Goal: Communication & Community: Answer question/provide support

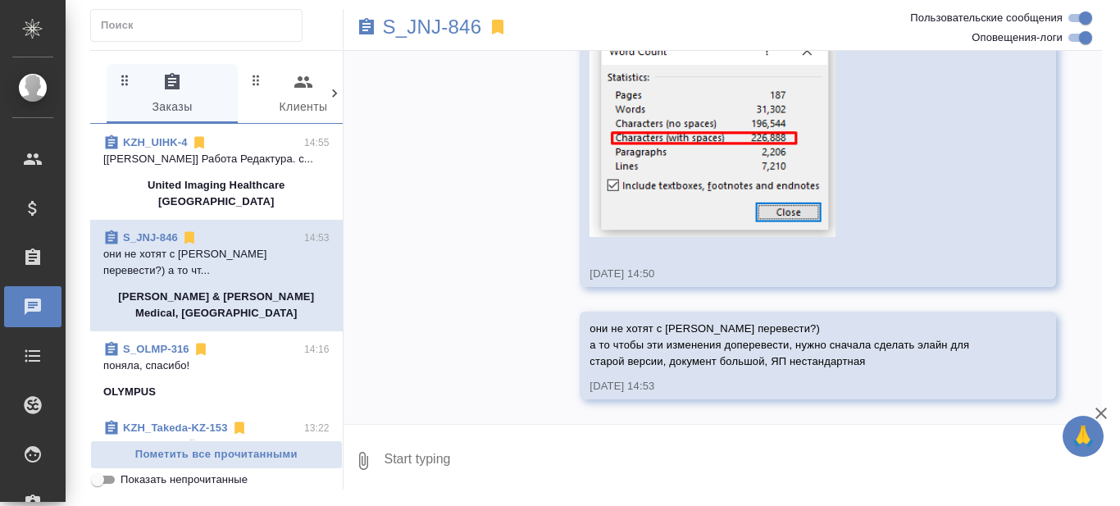
scroll to position [246, 0]
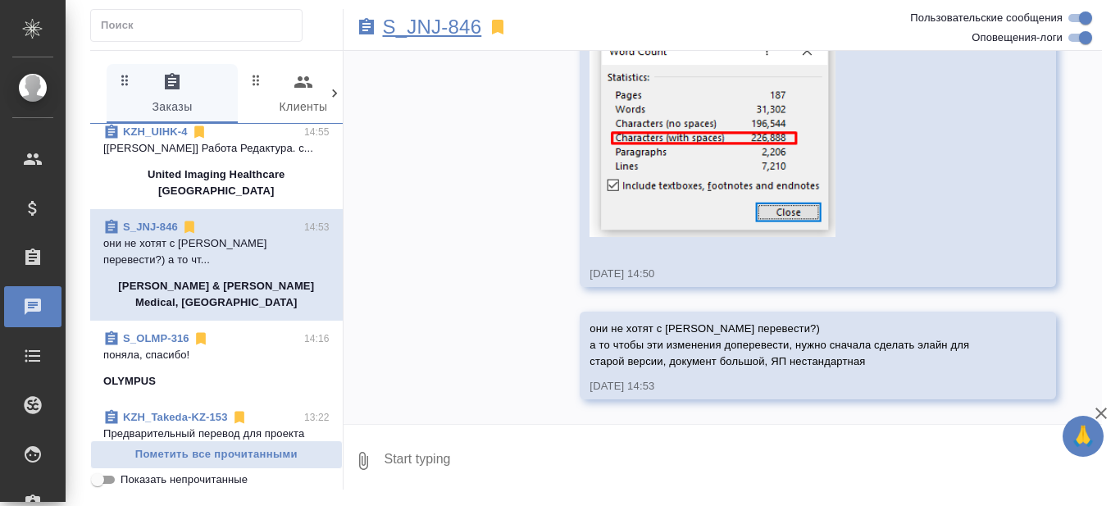
click at [421, 25] on p "S_JNJ-846" at bounding box center [432, 27] width 99 height 16
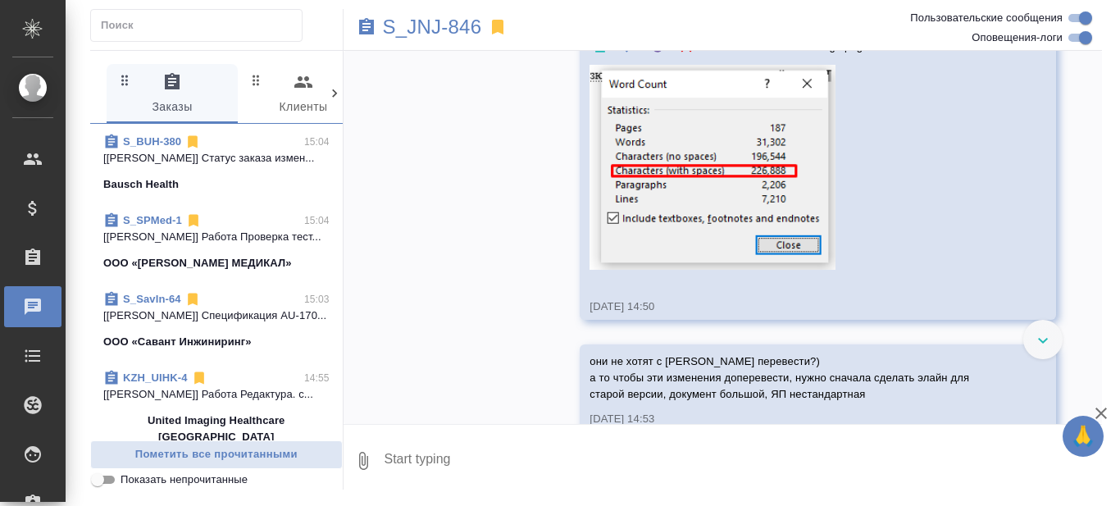
scroll to position [3730, 0]
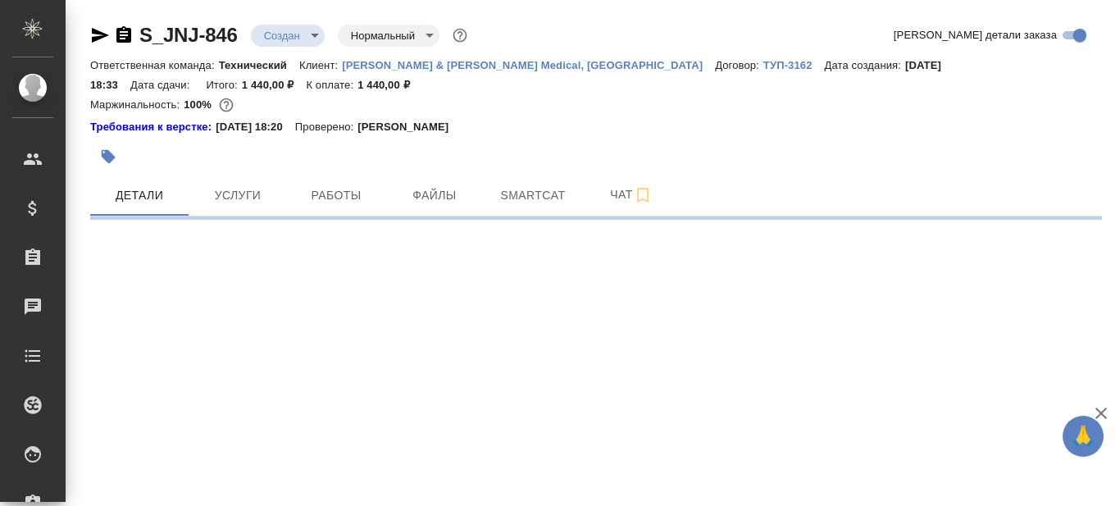
select select "RU"
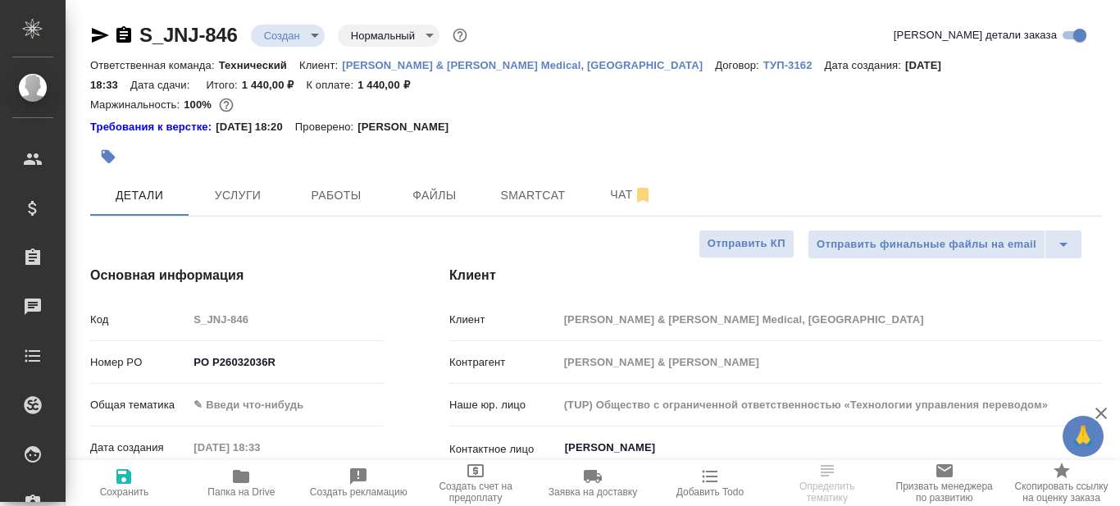
type textarea "x"
click at [96, 35] on icon "button" at bounding box center [100, 35] width 20 height 20
type textarea "x"
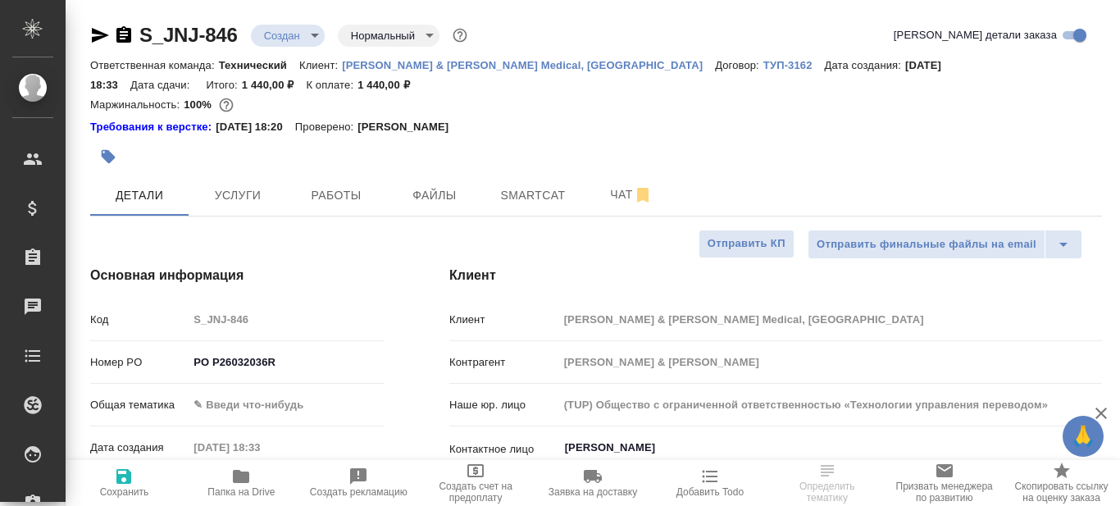
type textarea "x"
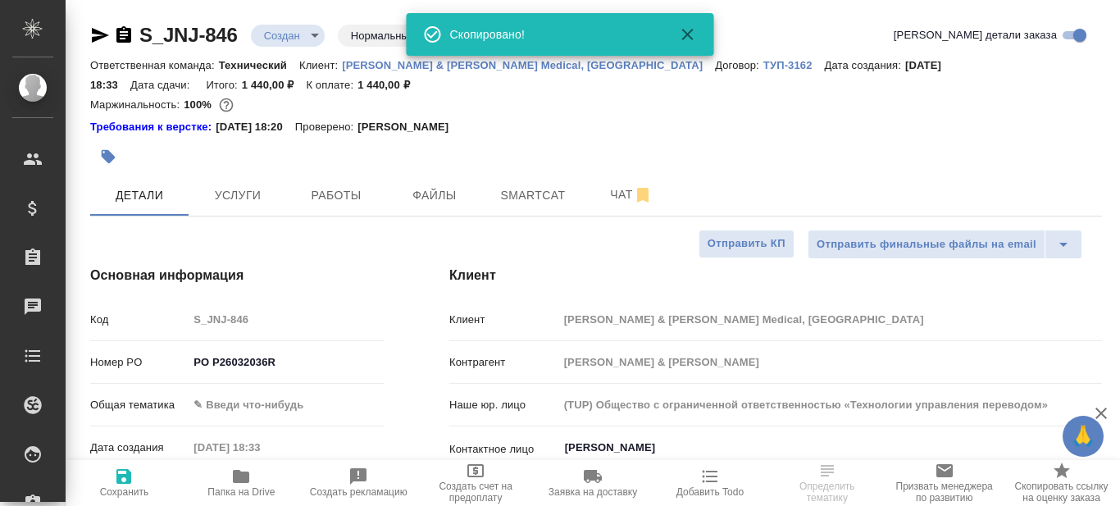
type input "[PERSON_NAME]"
type input "Комаров Роман"
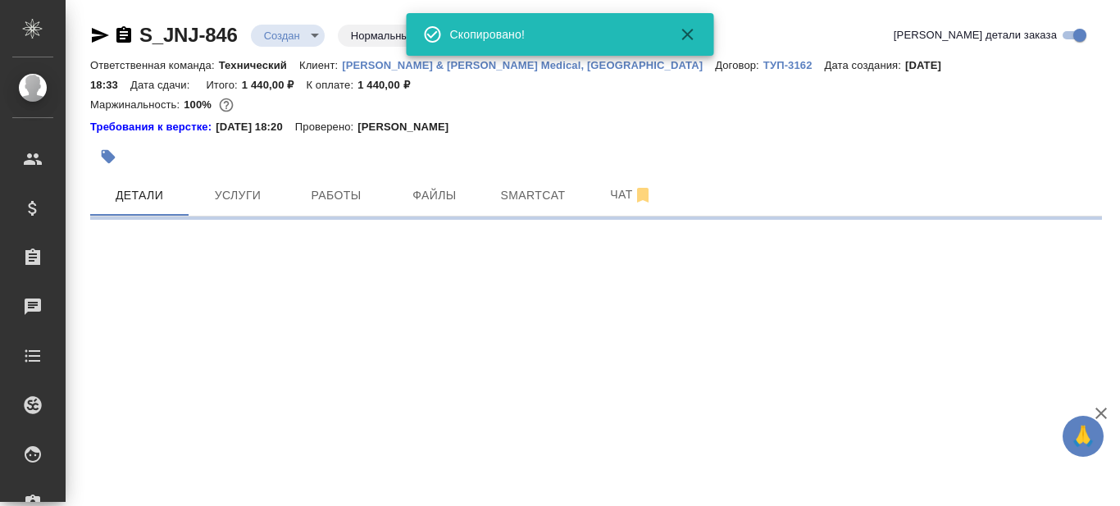
select select "RU"
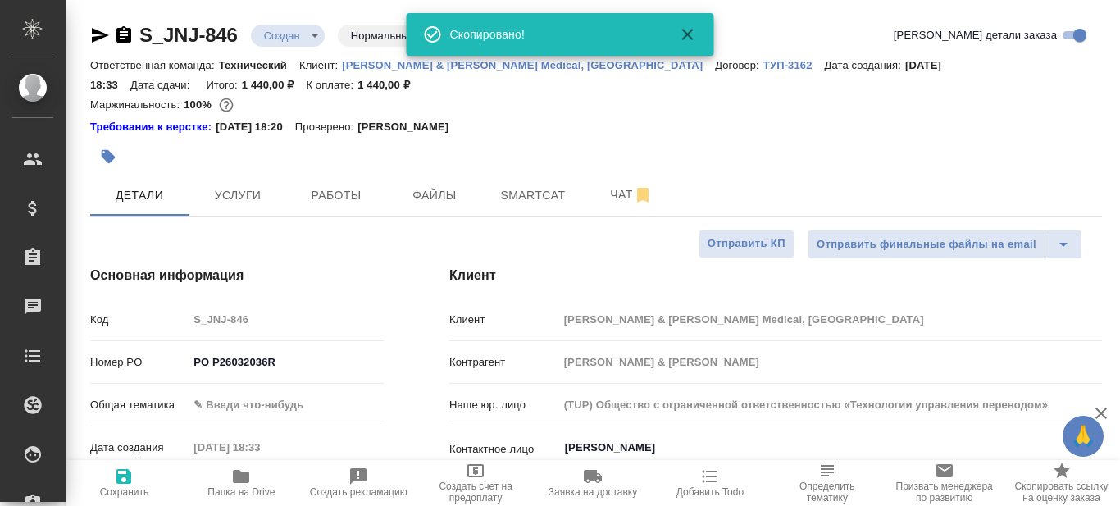
type textarea "x"
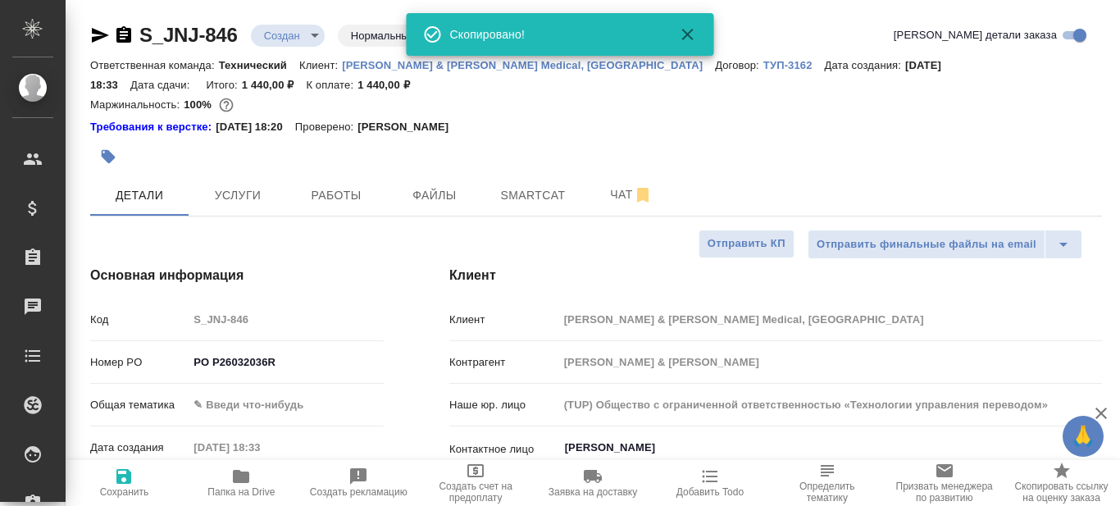
type textarea "x"
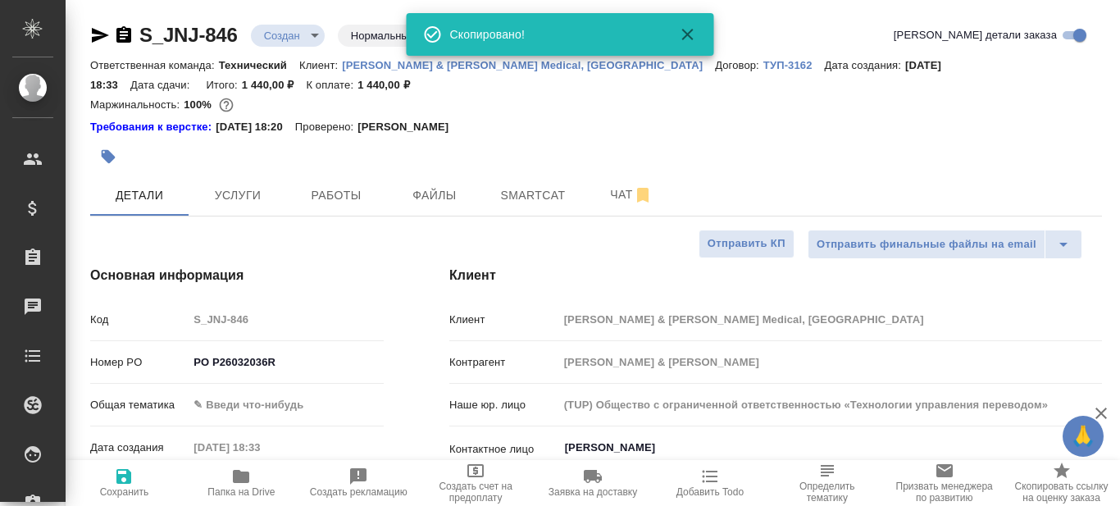
type textarea "x"
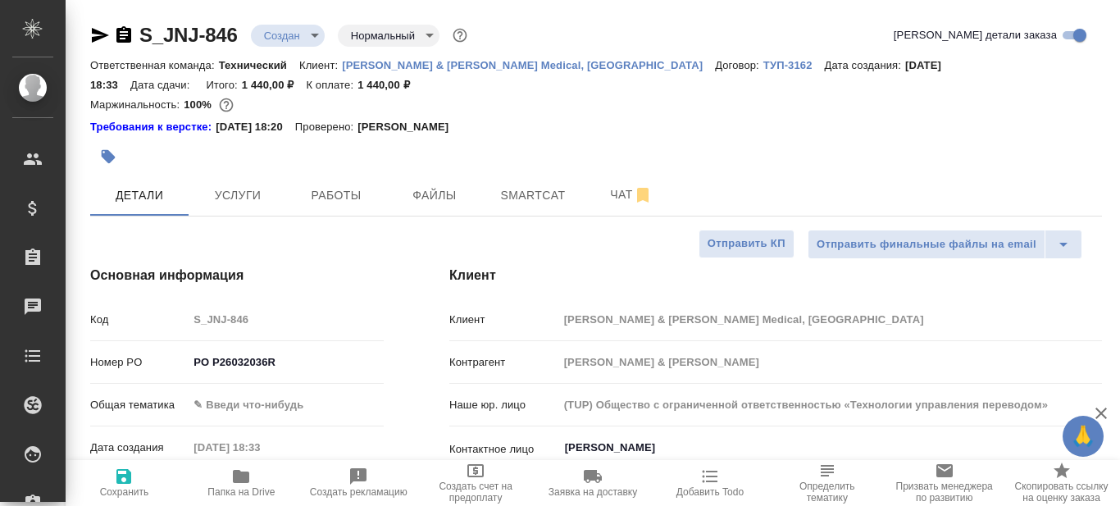
type textarea "x"
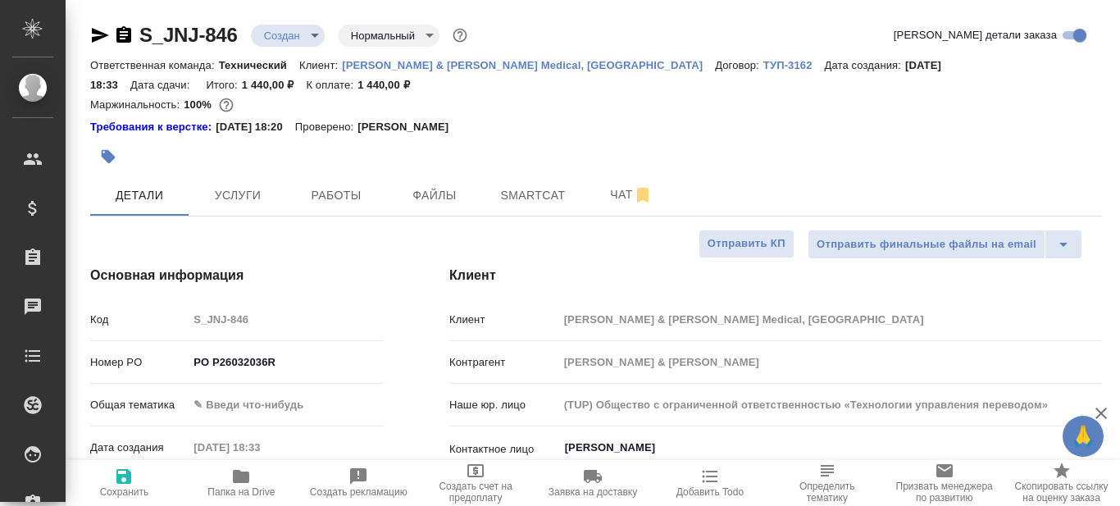
type textarea "x"
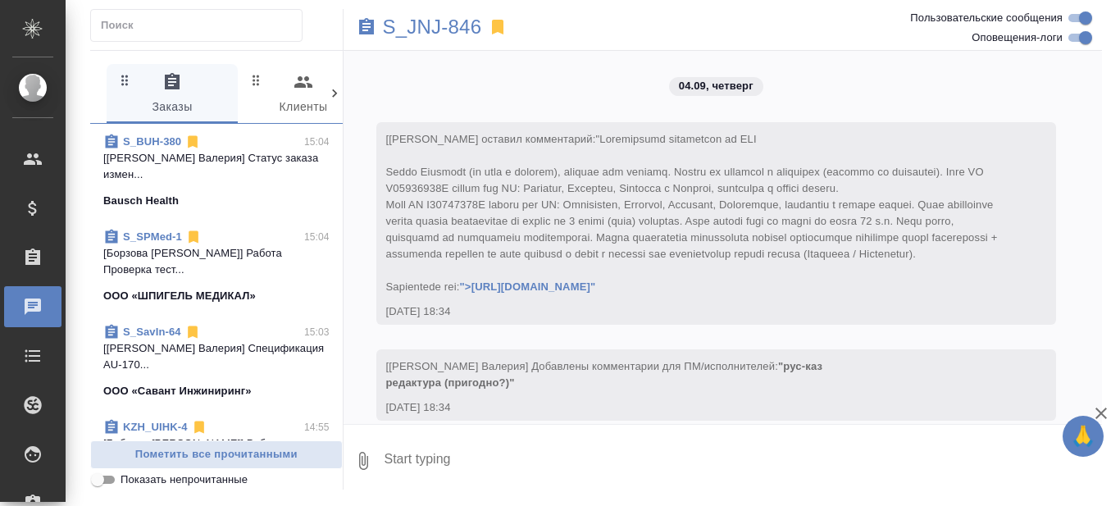
scroll to position [3730, 0]
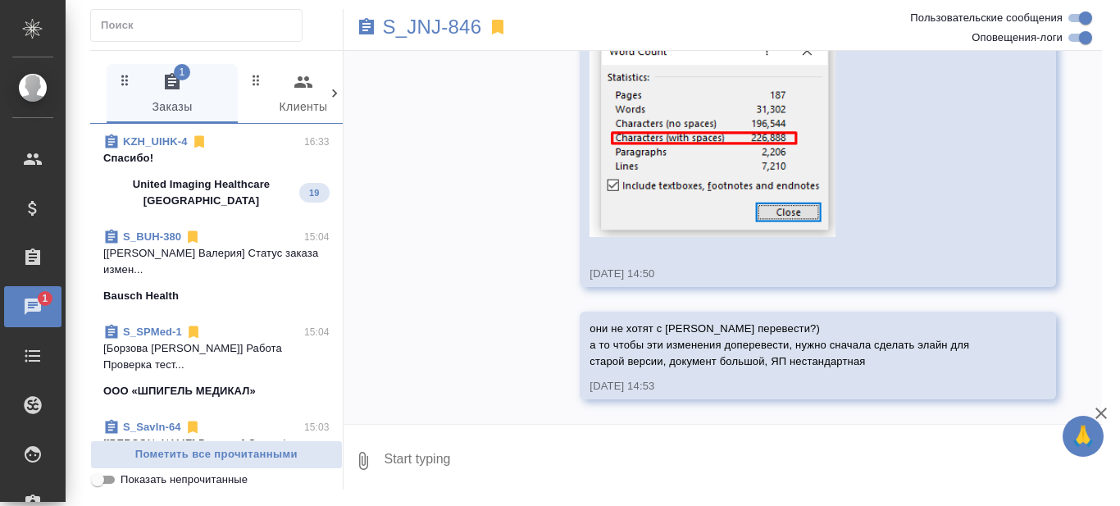
click at [233, 180] on p "United Imaging Healthcare [GEOGRAPHIC_DATA]" at bounding box center [201, 192] width 196 height 33
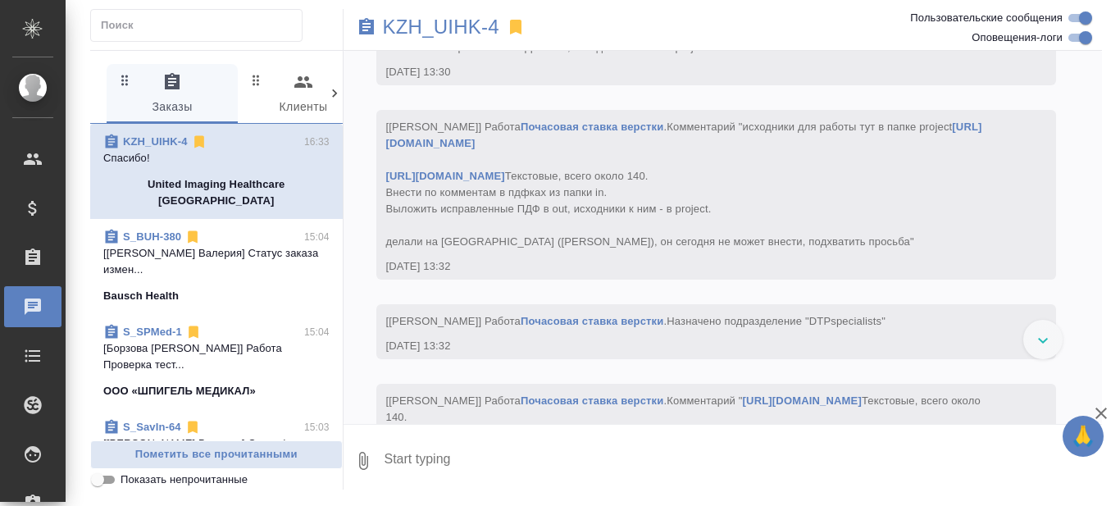
scroll to position [30156, 0]
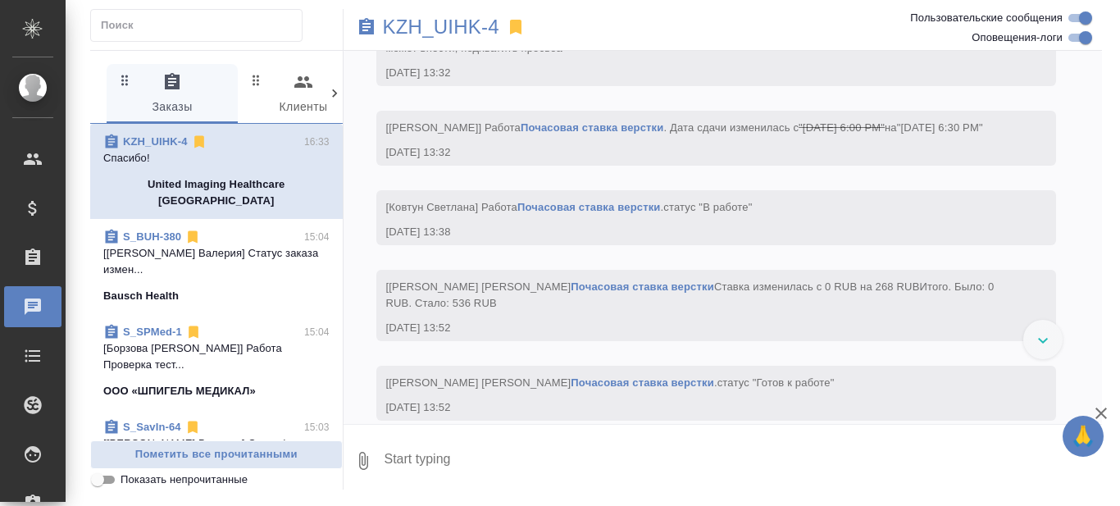
click at [1046, 339] on icon at bounding box center [1043, 341] width 10 height 6
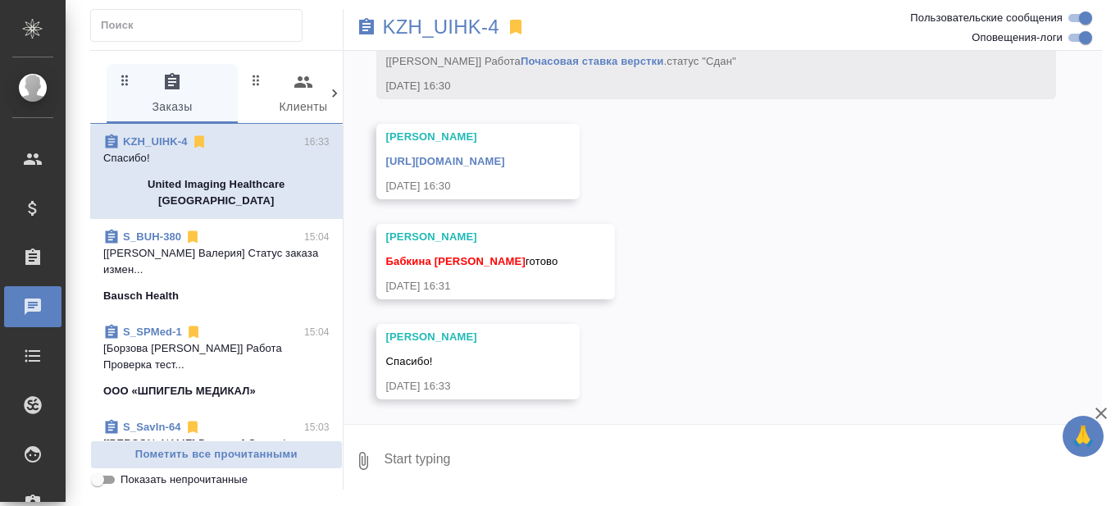
scroll to position [33175, 0]
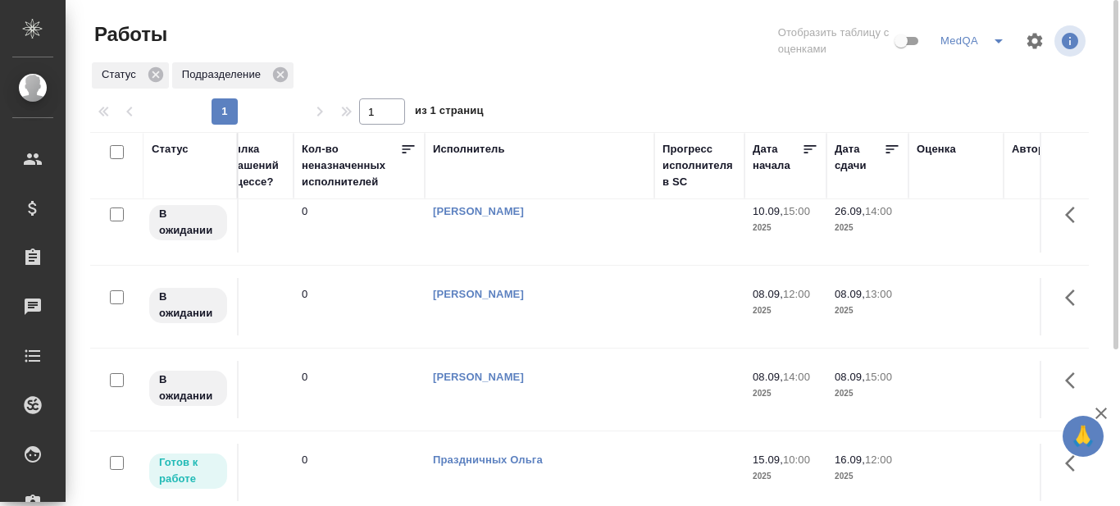
scroll to position [17, 714]
click at [889, 144] on icon at bounding box center [891, 149] width 16 height 16
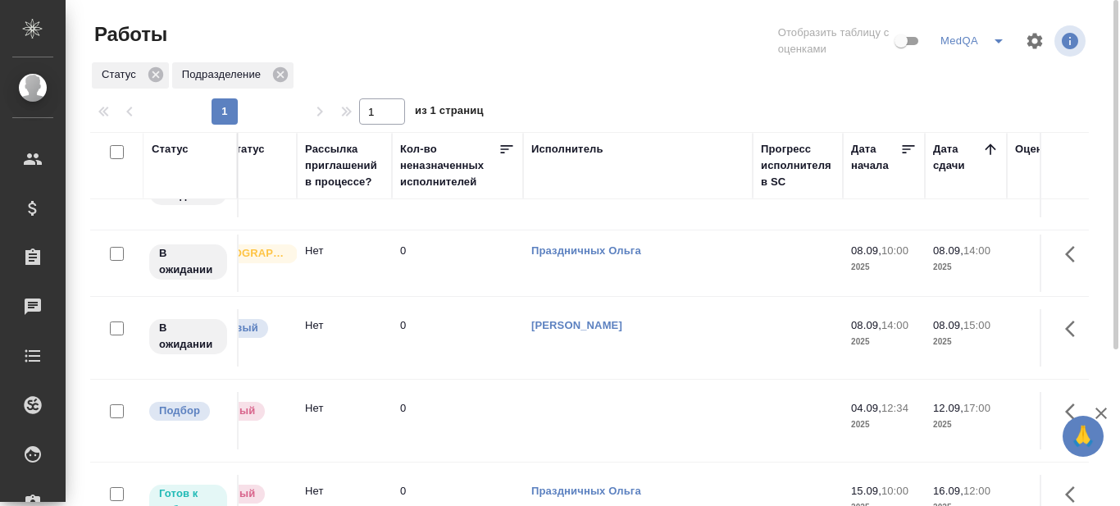
scroll to position [300, 616]
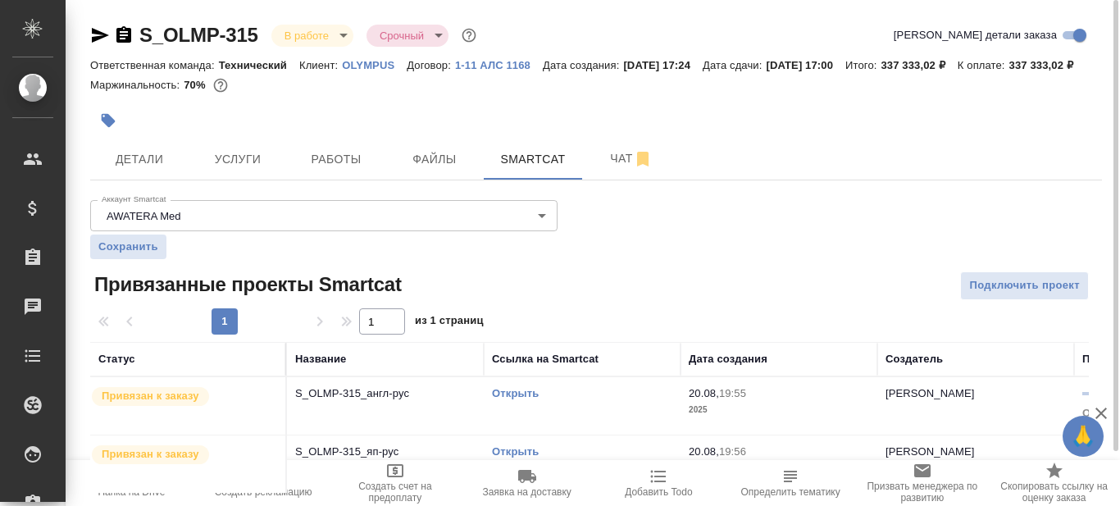
scroll to position [62, 0]
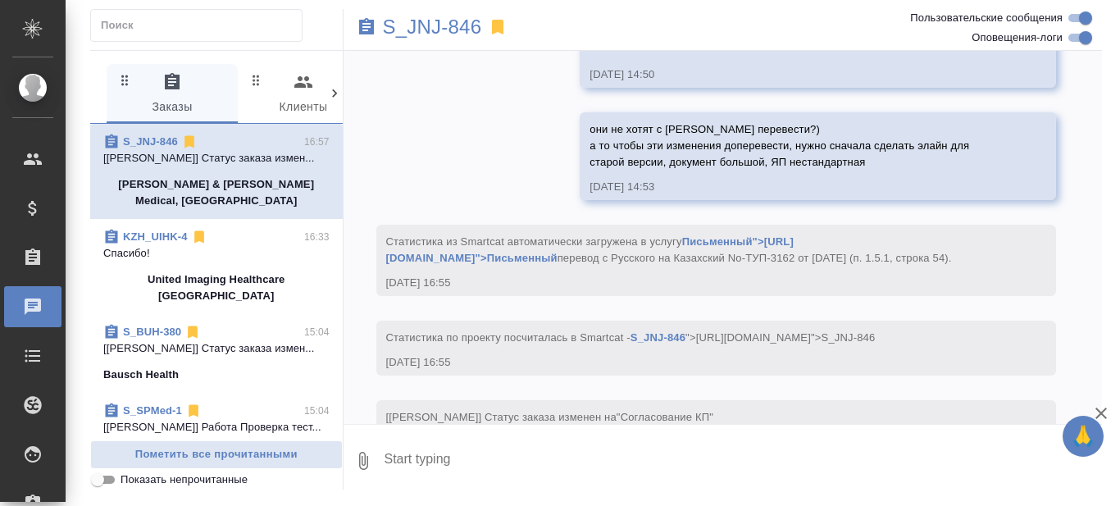
scroll to position [4017, 0]
